Goal: Task Accomplishment & Management: Use online tool/utility

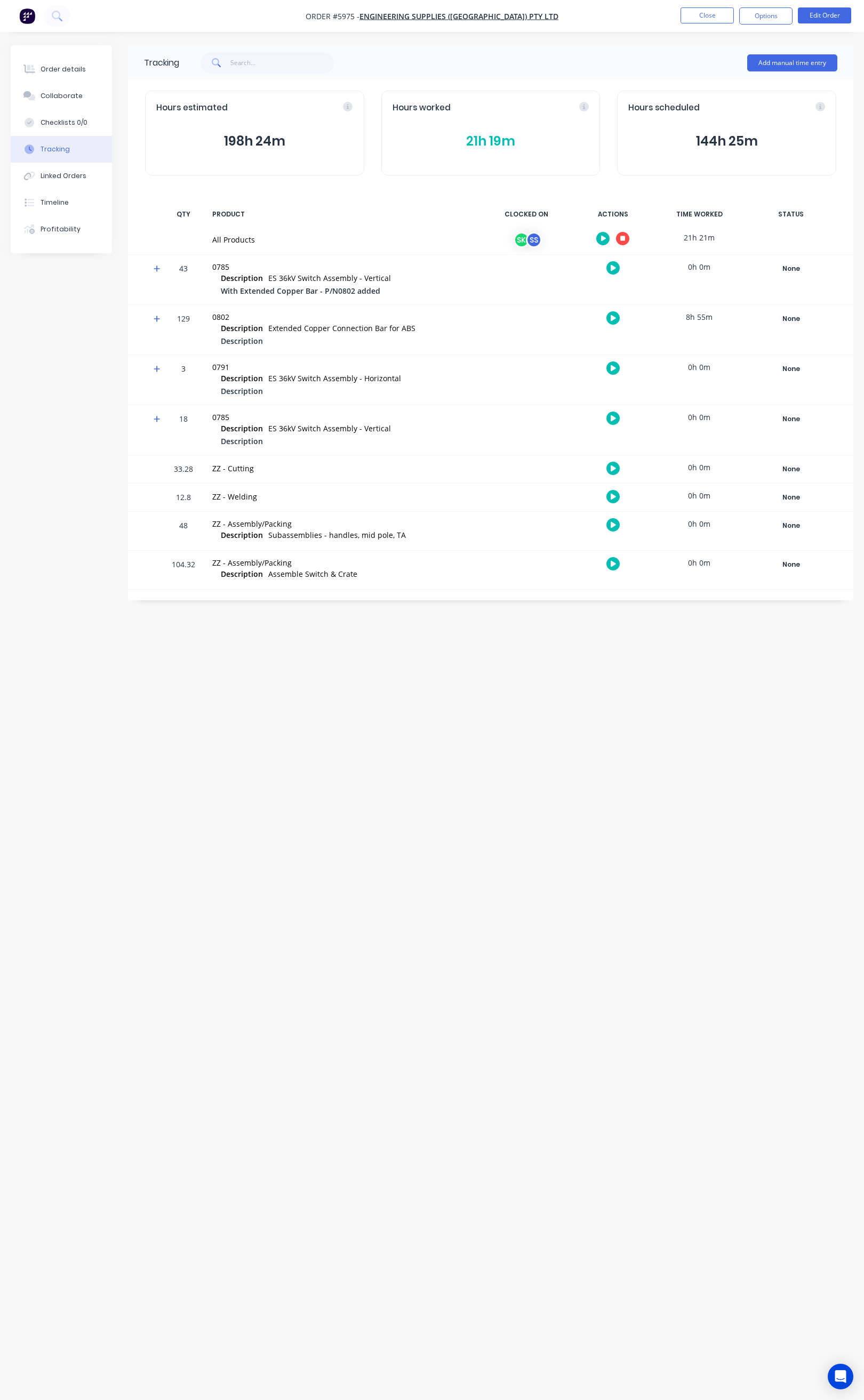
click at [478, 143] on button "21h 19m" at bounding box center [490, 141] width 197 height 20
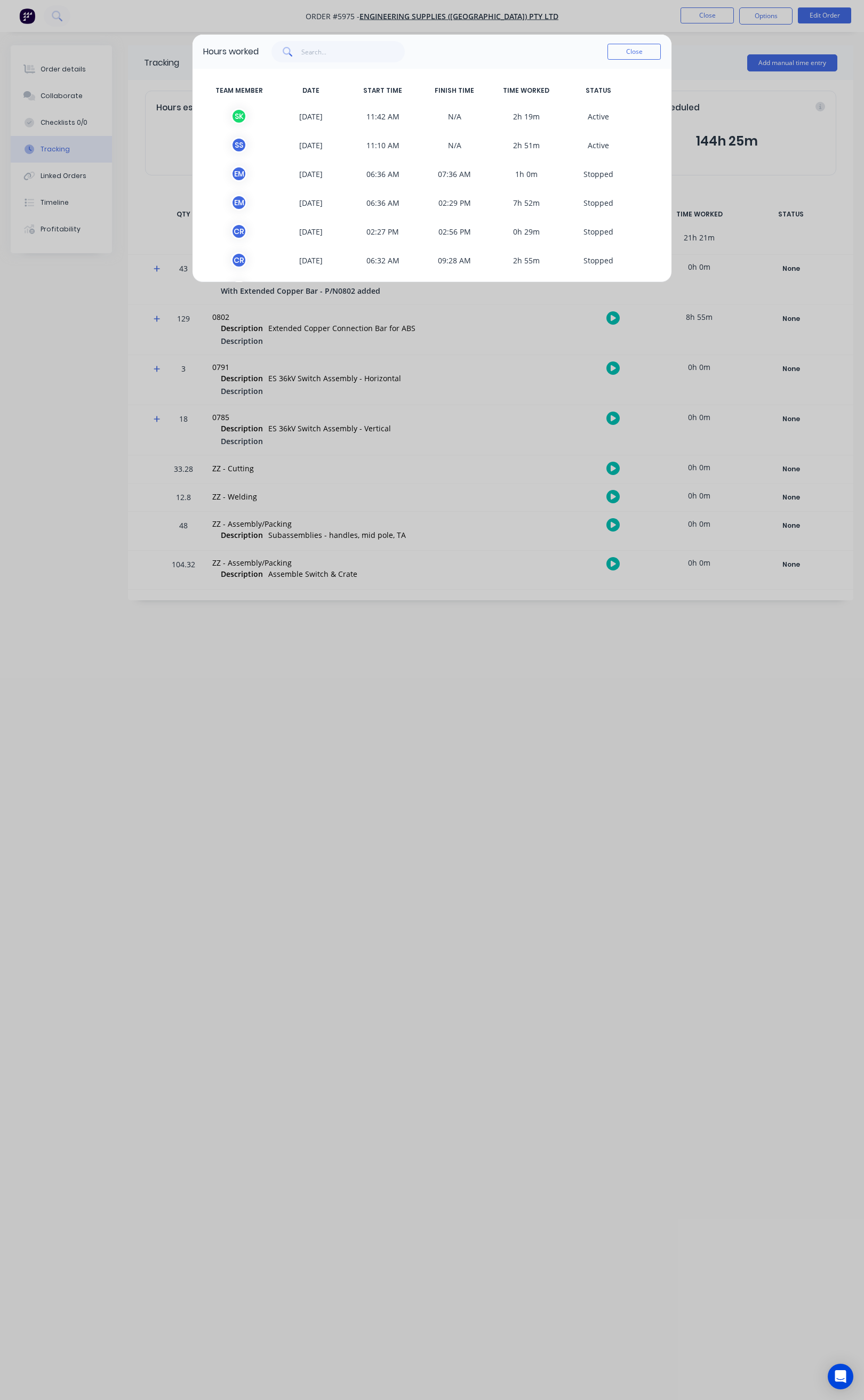
scroll to position [61, 0]
click at [615, 54] on button "Close" at bounding box center [634, 52] width 54 height 16
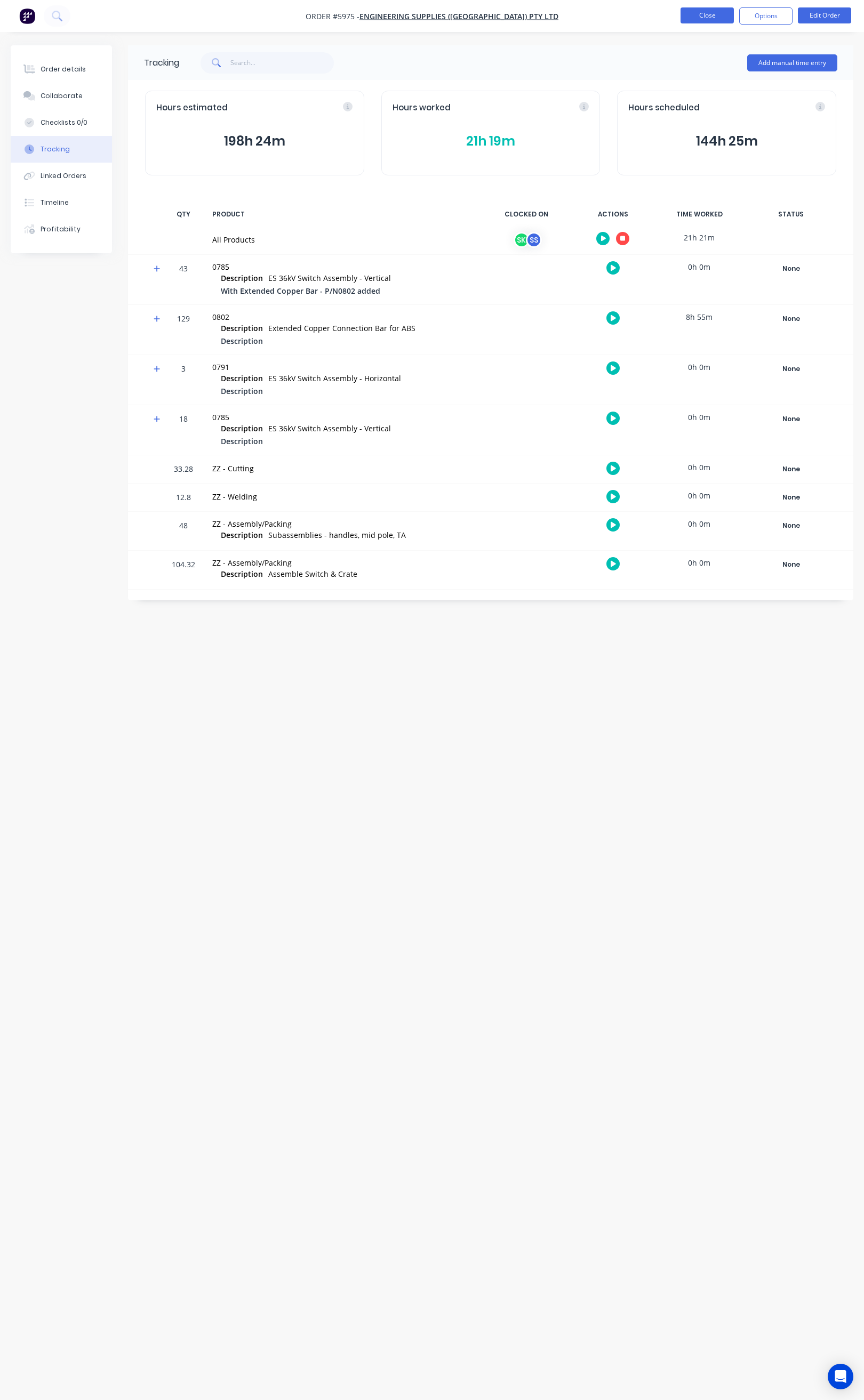
click at [696, 20] on button "Close" at bounding box center [707, 15] width 54 height 16
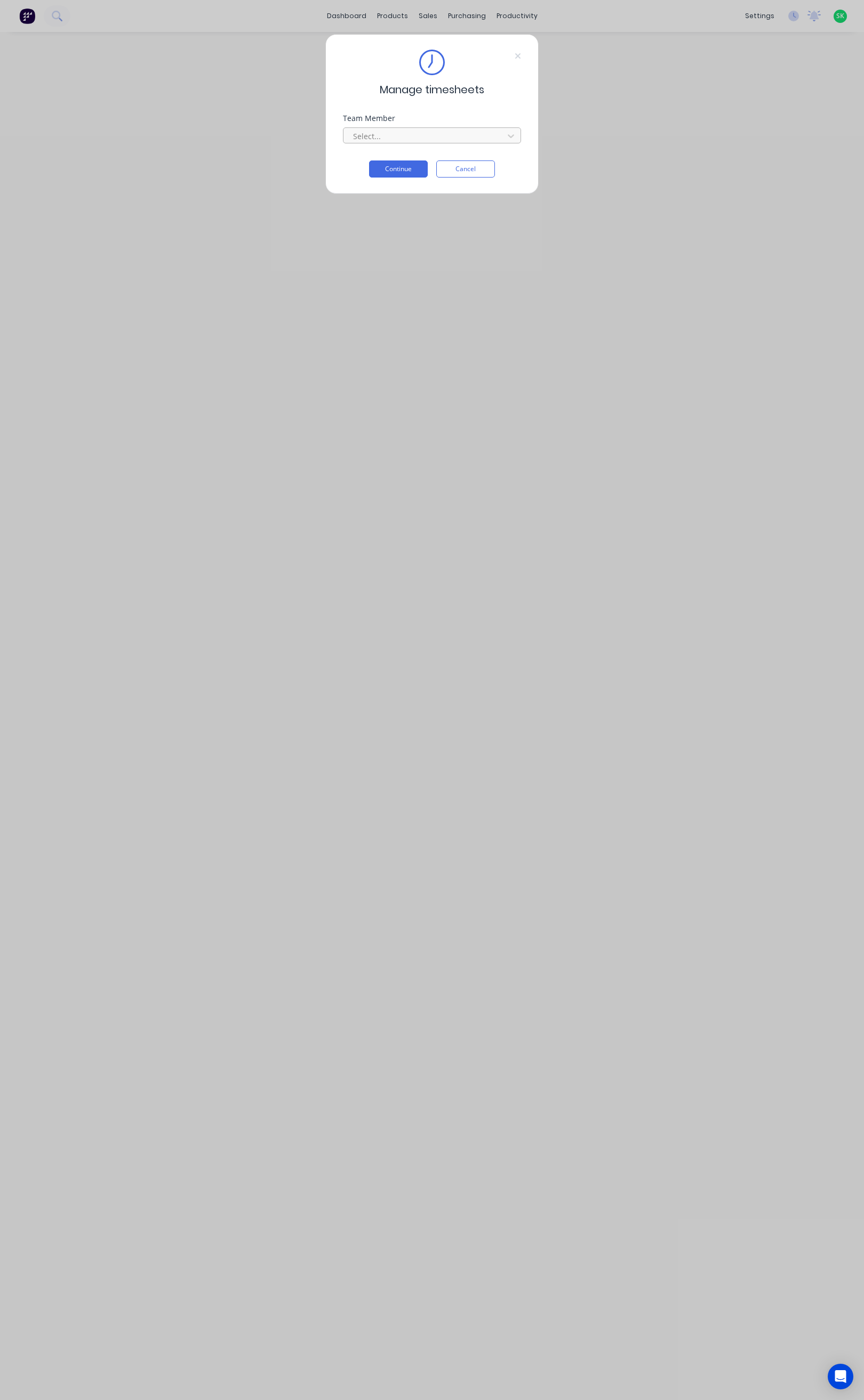
click at [437, 138] on div at bounding box center [425, 136] width 146 height 13
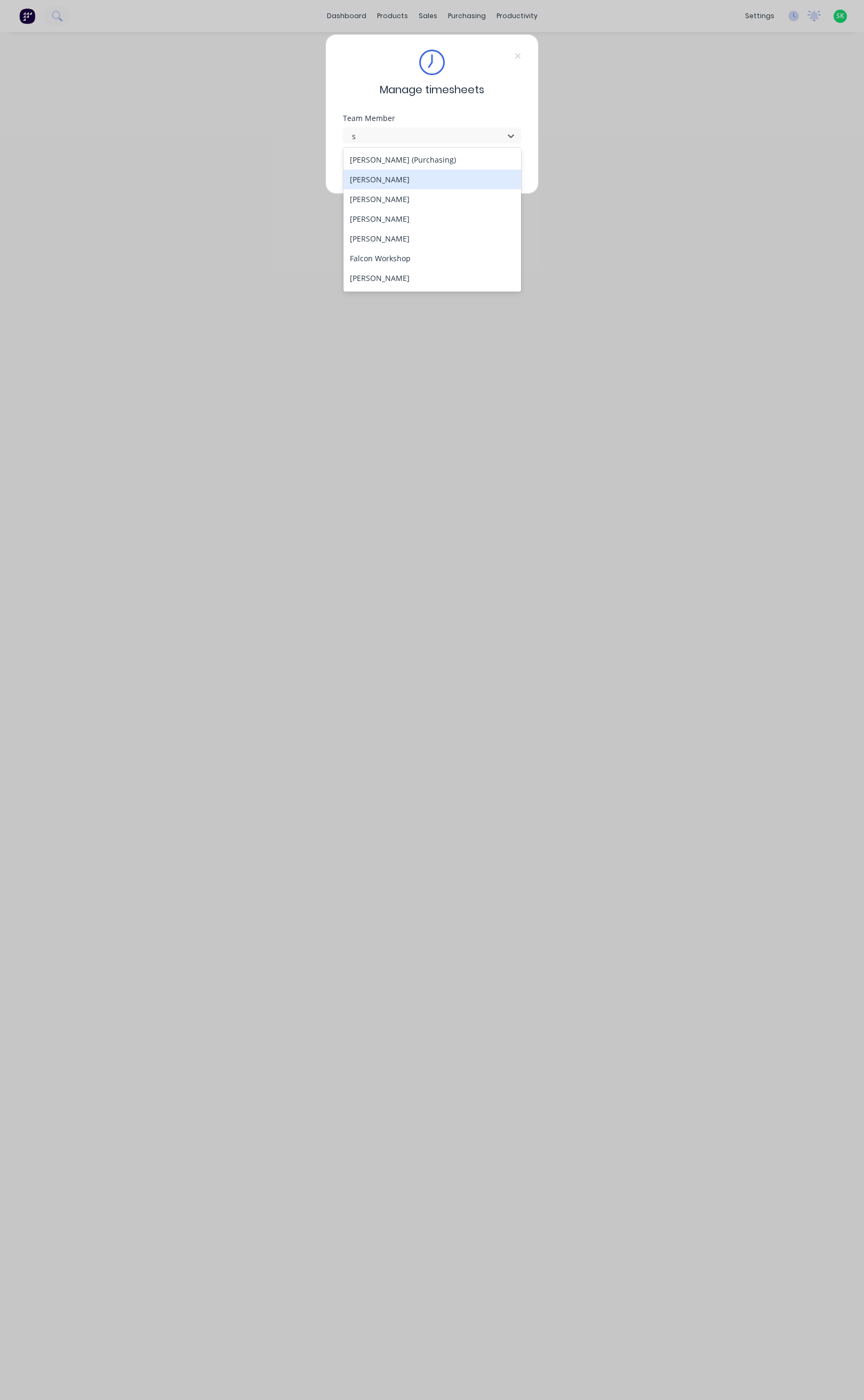
type input "st"
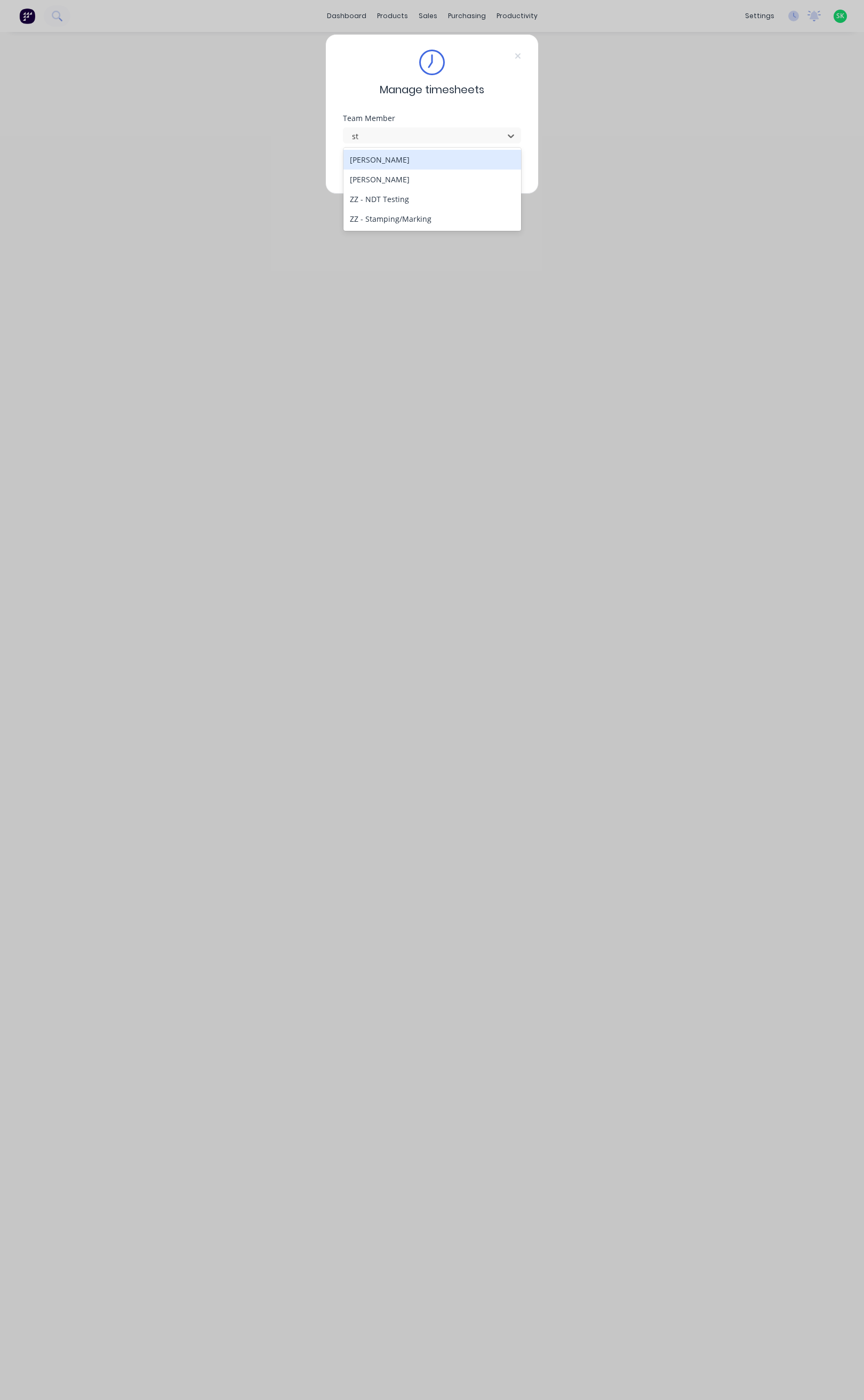
click at [406, 162] on div "[PERSON_NAME]" at bounding box center [432, 159] width 177 height 20
click at [401, 173] on button "Continue" at bounding box center [398, 169] width 58 height 17
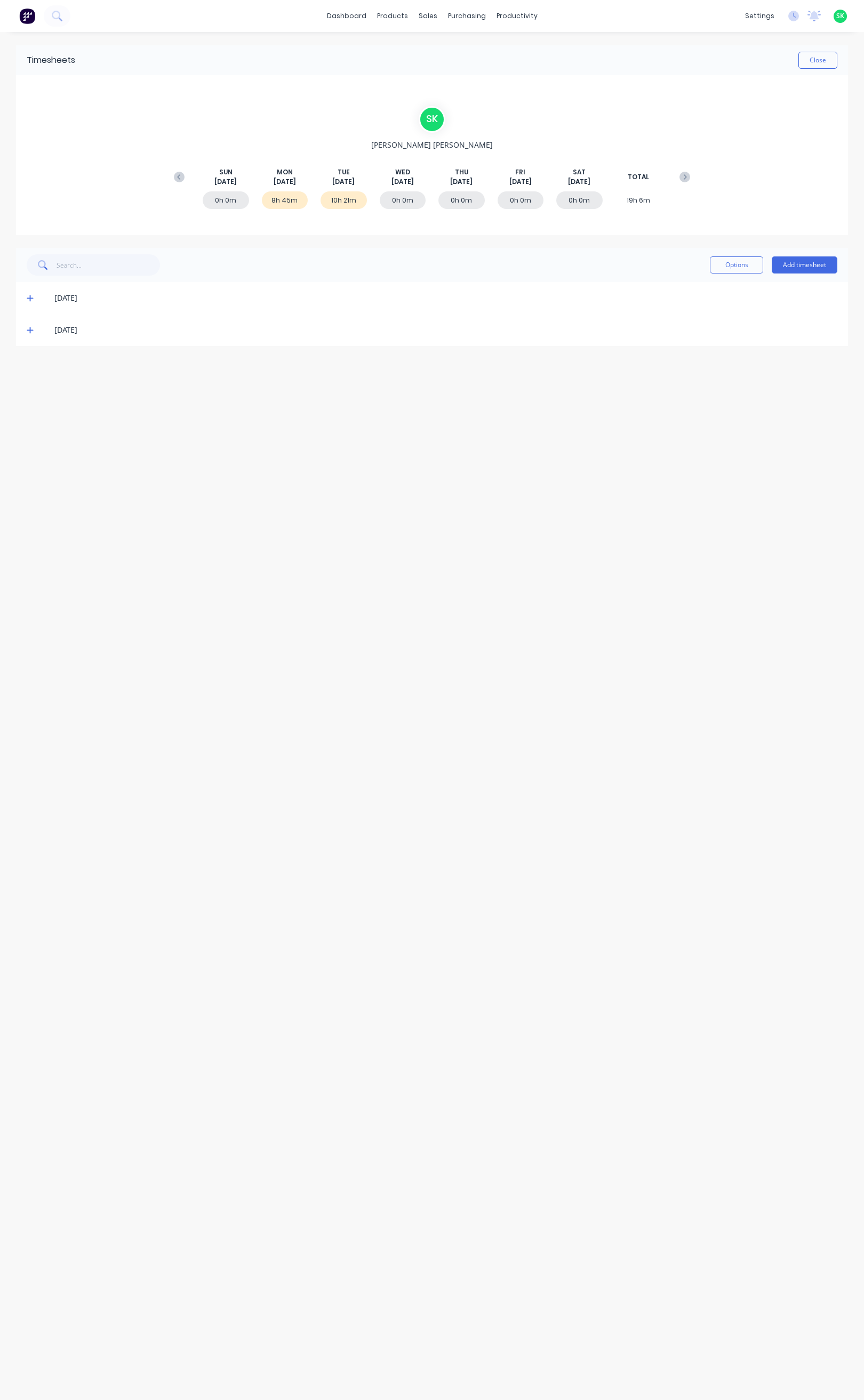
click at [29, 331] on icon at bounding box center [30, 330] width 7 height 7
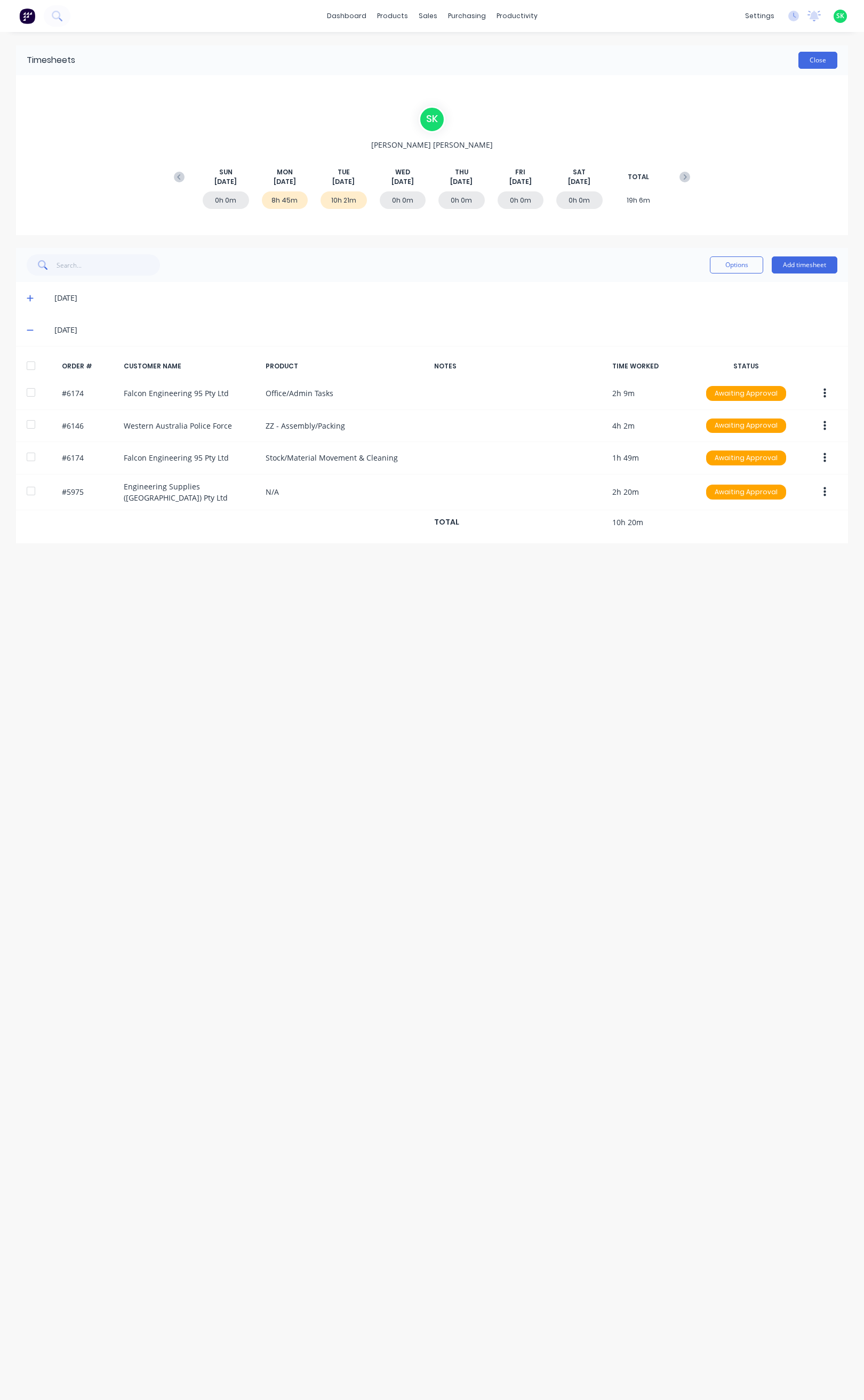
click at [804, 66] on button "Close" at bounding box center [818, 60] width 39 height 17
